Goal: Information Seeking & Learning: Learn about a topic

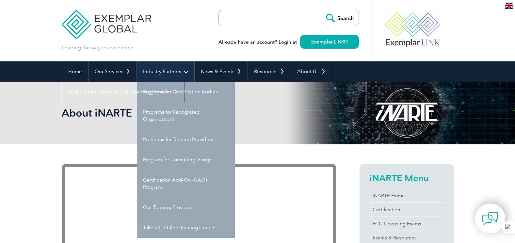
click at [166, 69] on link "Industry Partners" at bounding box center [165, 71] width 57 height 20
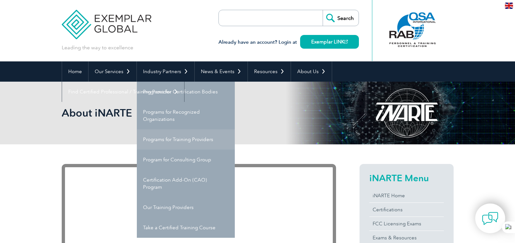
click at [168, 136] on link "Programs for Training Providers" at bounding box center [186, 139] width 98 height 20
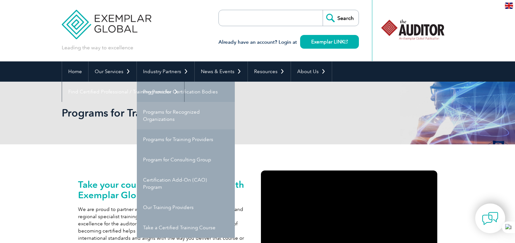
click at [173, 120] on link "Programs for Recognized Organizations" at bounding box center [186, 115] width 98 height 27
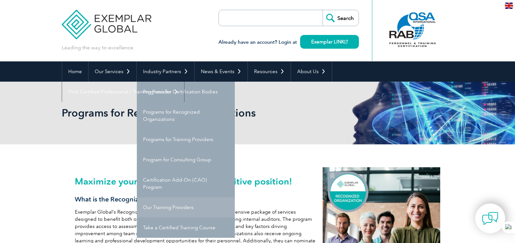
click at [184, 212] on link "Our Training Providers" at bounding box center [186, 207] width 98 height 20
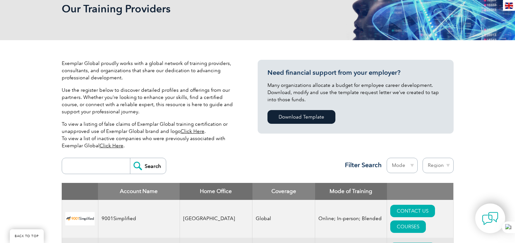
scroll to position [163, 0]
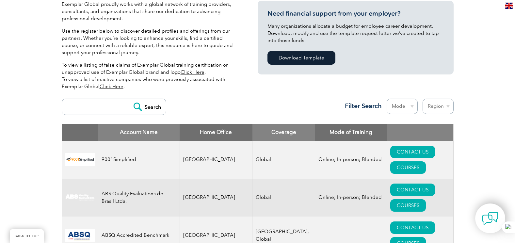
click at [109, 107] on input "search" at bounding box center [97, 107] width 65 height 16
type input "sustainable futures trainings"
click at [139, 110] on input "Search" at bounding box center [148, 107] width 36 height 16
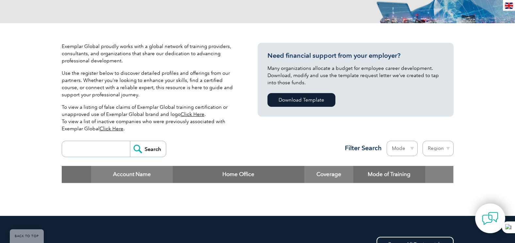
scroll to position [131, 0]
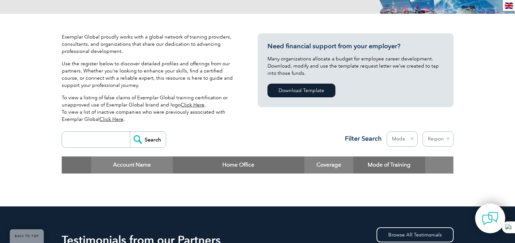
click at [104, 118] on link "Click Here" at bounding box center [112, 119] width 24 height 6
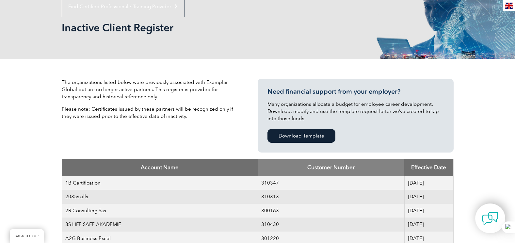
scroll to position [33, 0]
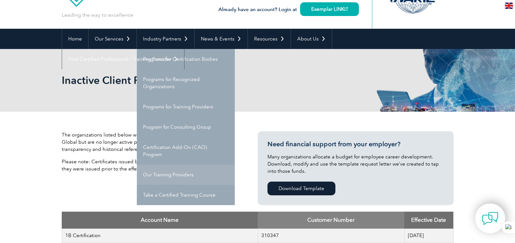
click at [171, 174] on link "Our Training Providers" at bounding box center [186, 175] width 98 height 20
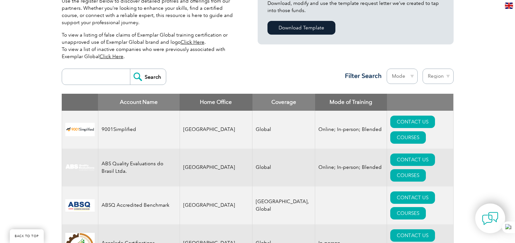
scroll to position [196, 0]
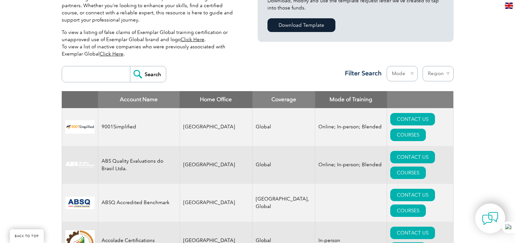
click at [412, 75] on select "Mode Online In-person Blended" at bounding box center [402, 73] width 31 height 15
click at [319, 79] on div "Search Region Australia Bahrain Bangladesh Brazil Canada Colombia Dominican Rep…" at bounding box center [258, 77] width 392 height 28
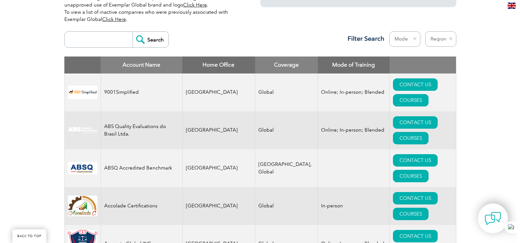
scroll to position [229, 0]
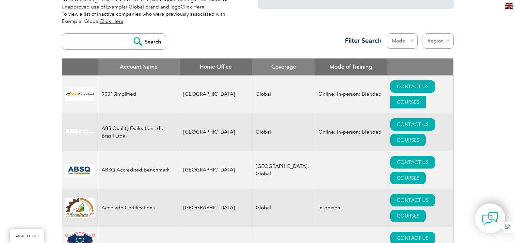
click at [411, 96] on link "COURSES" at bounding box center [408, 102] width 36 height 12
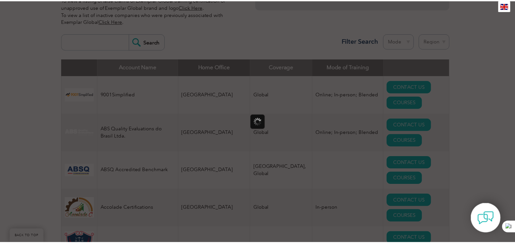
scroll to position [0, 0]
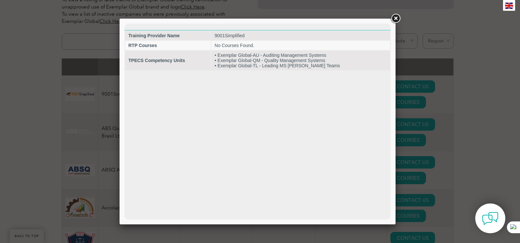
click at [397, 17] on link at bounding box center [396, 19] width 12 height 12
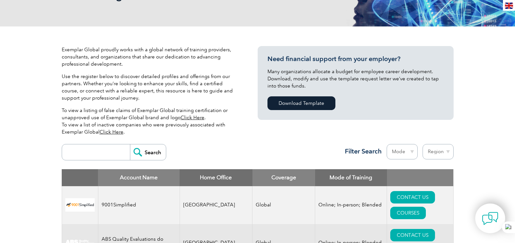
scroll to position [163, 0]
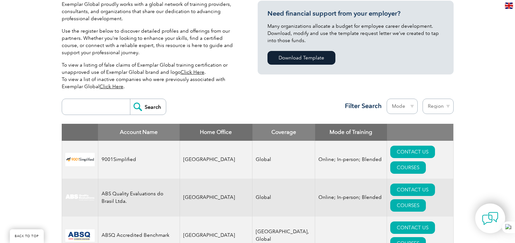
click at [92, 109] on input "search" at bounding box center [97, 107] width 65 height 16
type input "Sustainable"
click at [149, 104] on input "Search" at bounding box center [148, 107] width 36 height 16
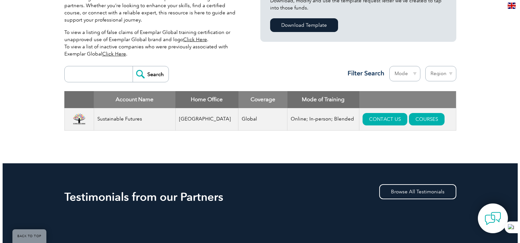
scroll to position [196, 0]
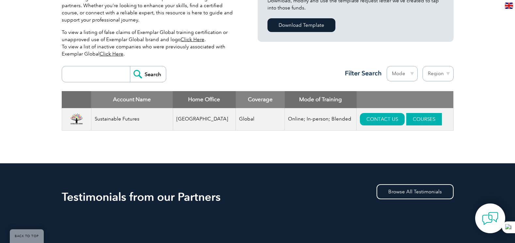
click at [406, 118] on link "COURSES" at bounding box center [424, 119] width 36 height 12
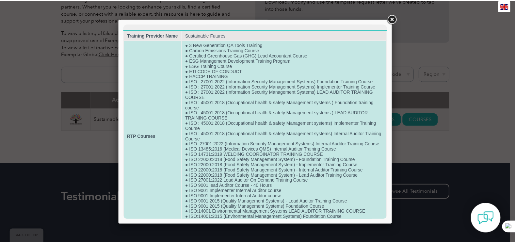
scroll to position [0, 0]
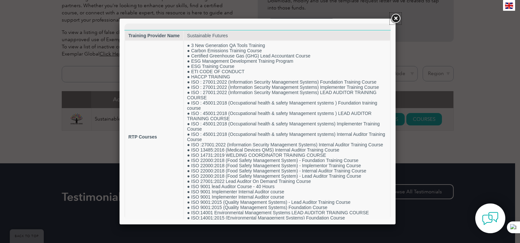
drag, startPoint x: 397, startPoint y: 16, endPoint x: 394, endPoint y: 21, distance: 5.4
click at [397, 16] on link at bounding box center [396, 19] width 12 height 12
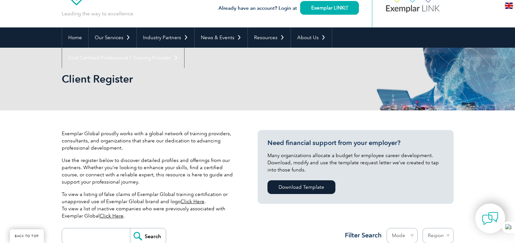
scroll to position [131, 0]
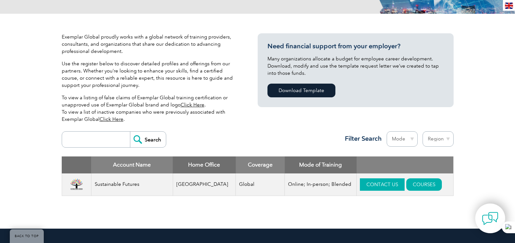
click at [383, 186] on link "CONTACT US" at bounding box center [382, 184] width 45 height 12
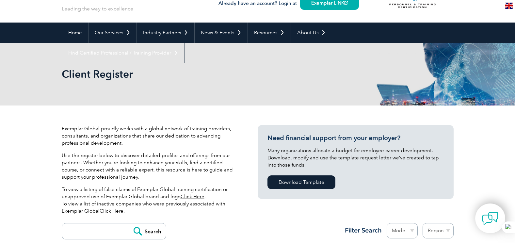
scroll to position [0, 0]
